Goal: Task Accomplishment & Management: Use online tool/utility

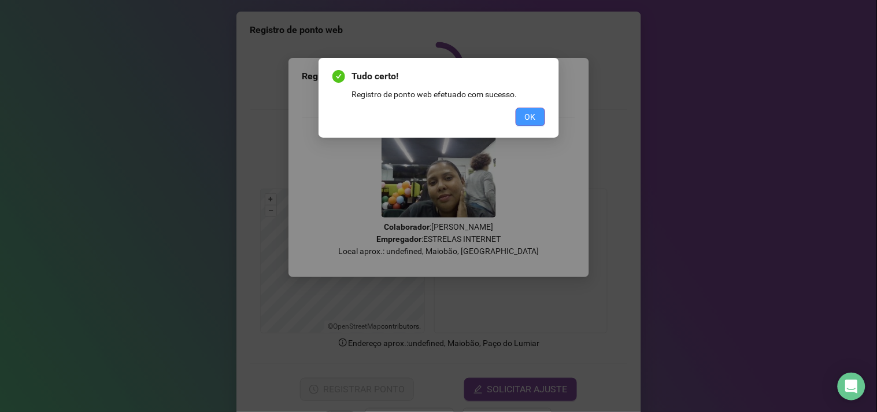
drag, startPoint x: 530, startPoint y: 125, endPoint x: 536, endPoint y: 114, distance: 13.2
click at [530, 125] on button "OK" at bounding box center [530, 117] width 29 height 19
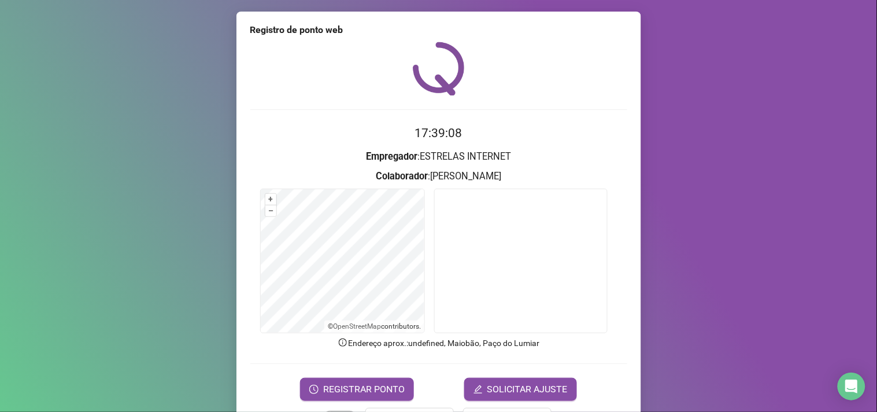
click at [539, 112] on div "17:39:08 Empregador : ESTRELAS INTERNET Colaborador : KETHELINN LARISSA SOUSA S…" at bounding box center [438, 221] width 377 height 359
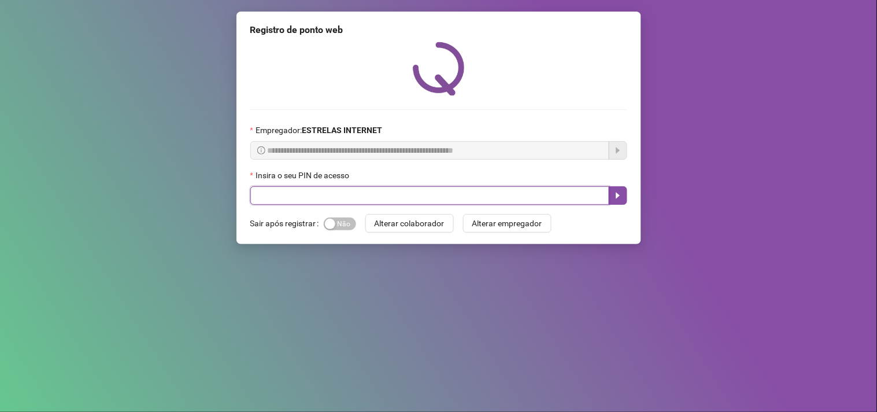
click at [457, 193] on input "text" at bounding box center [429, 195] width 359 height 19
type input "*****"
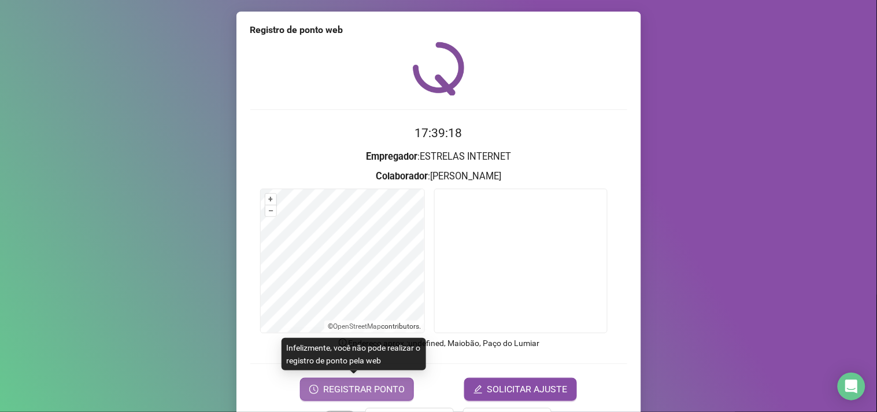
click at [356, 387] on span "REGISTRAR PONTO" at bounding box center [364, 389] width 82 height 14
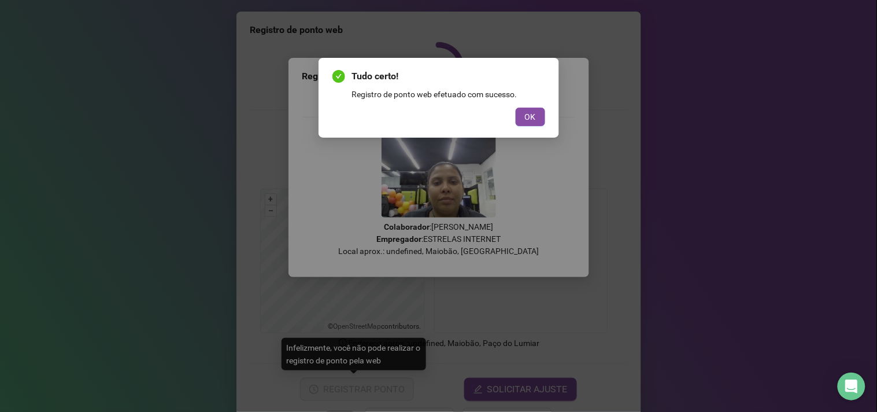
drag, startPoint x: 527, startPoint y: 112, endPoint x: 218, endPoint y: 47, distance: 315.9
click at [517, 112] on button "OK" at bounding box center [530, 117] width 29 height 19
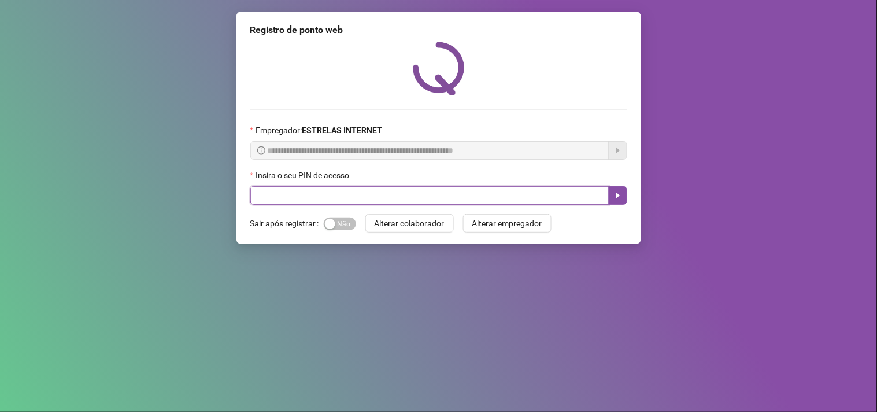
click at [316, 193] on input "text" at bounding box center [429, 195] width 359 height 19
type input "*****"
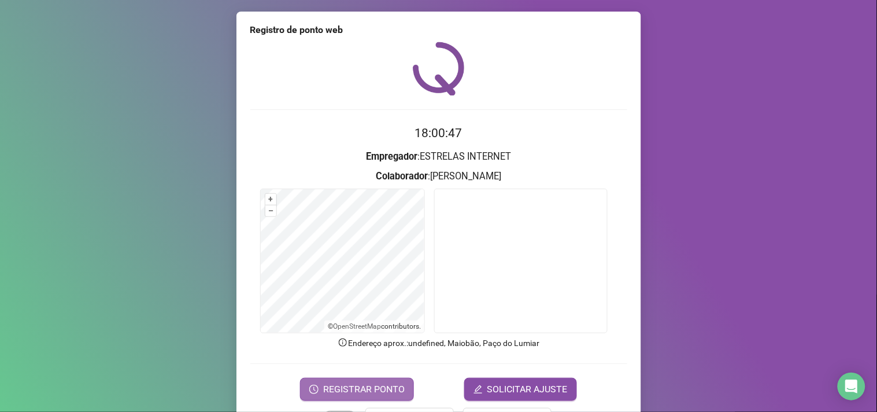
click at [387, 383] on span "REGISTRAR PONTO" at bounding box center [364, 389] width 82 height 14
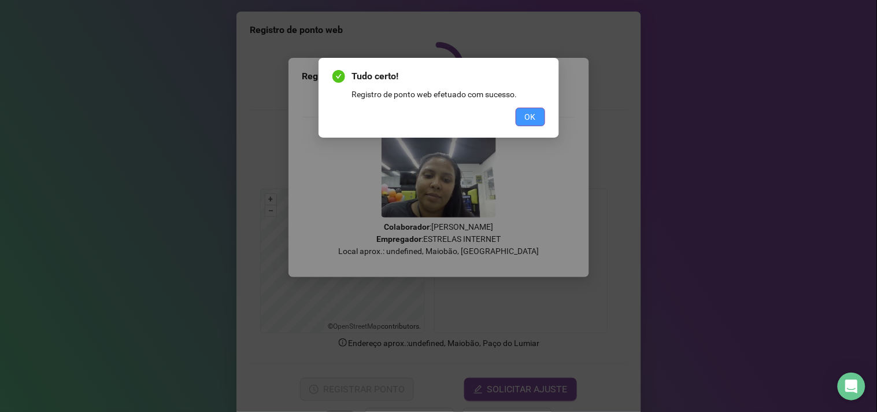
click at [534, 118] on span "OK" at bounding box center [530, 116] width 11 height 13
